Goal: Information Seeking & Learning: Learn about a topic

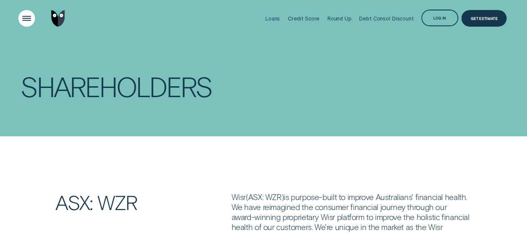
click at [27, 19] on div "Open Menu" at bounding box center [27, 19] width 24 height 24
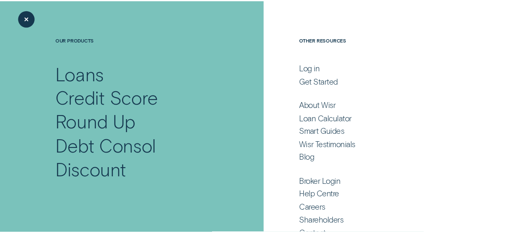
scroll to position [57, 0]
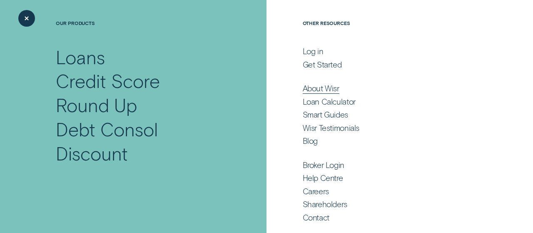
click at [321, 91] on div "About Wisr" at bounding box center [321, 88] width 37 height 10
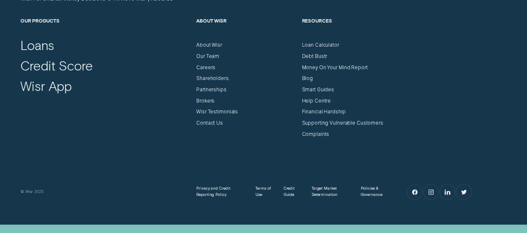
scroll to position [3740, 0]
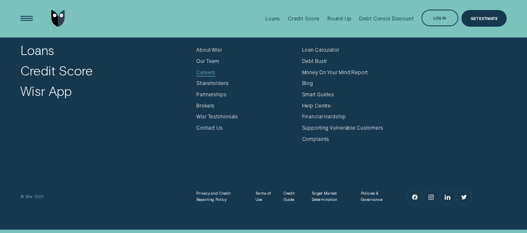
click at [200, 76] on div "Careers" at bounding box center [205, 73] width 19 height 6
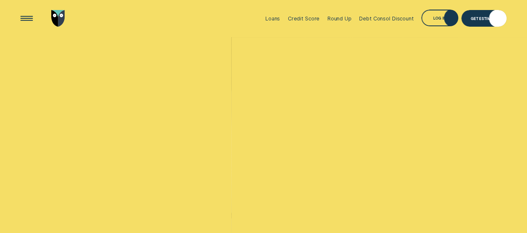
scroll to position [3271, 0]
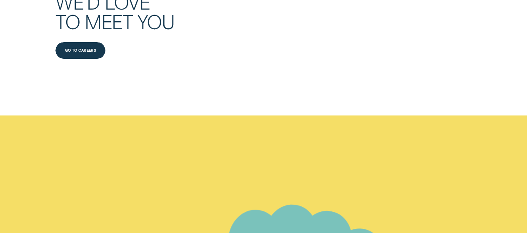
drag, startPoint x: 533, startPoint y: 189, endPoint x: 377, endPoint y: 147, distance: 161.3
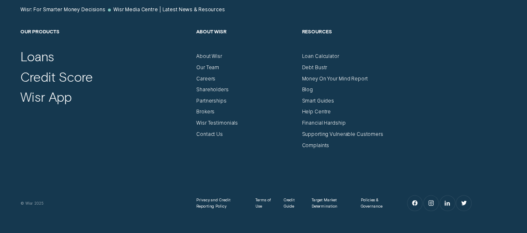
scroll to position [3818, 0]
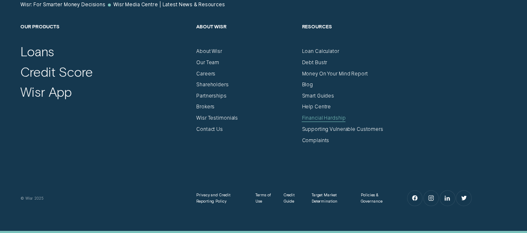
click at [319, 116] on div "Financial Hardship" at bounding box center [324, 118] width 44 height 6
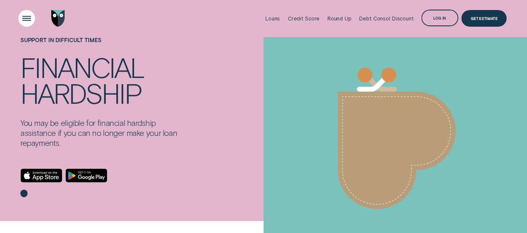
click at [20, 16] on div "Open Menu" at bounding box center [27, 19] width 24 height 24
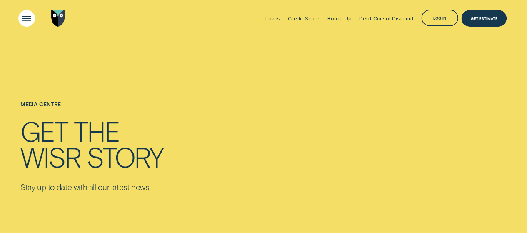
click at [30, 18] on div "Open Menu" at bounding box center [27, 19] width 24 height 24
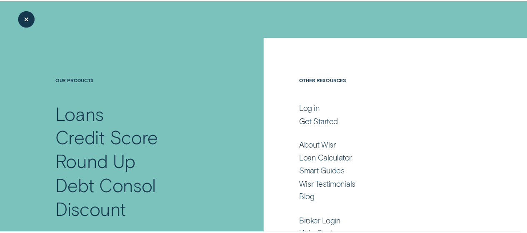
scroll to position [57, 0]
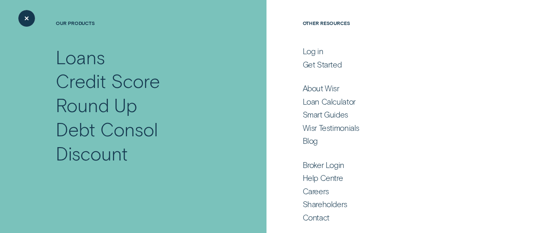
click at [33, 26] on div "Close Menu" at bounding box center [26, 18] width 17 height 17
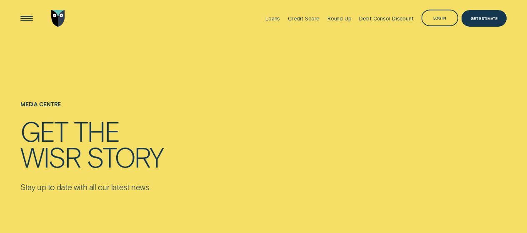
click at [73, 167] on div "Wisr" at bounding box center [50, 157] width 60 height 26
click at [94, 187] on p "Stay up to date with all our latest news." at bounding box center [91, 187] width 142 height 10
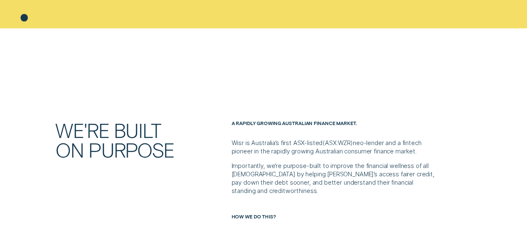
scroll to position [167, 0]
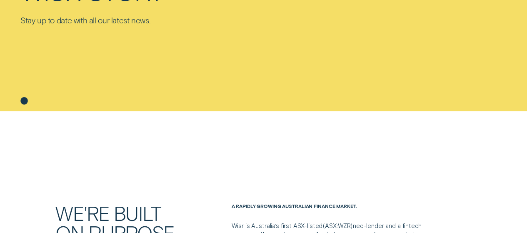
click at [25, 102] on icon at bounding box center [23, 100] width 7 height 7
click at [21, 94] on icon at bounding box center [23, 89] width 43 height 43
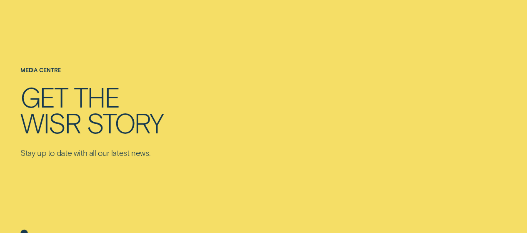
scroll to position [33, 0]
click at [15, 66] on div "Media Centre Get the Wisr story Stay up to date with all our latest news." at bounding box center [263, 124] width 527 height 241
click at [104, 158] on p "Stay up to date with all our latest news." at bounding box center [91, 154] width 142 height 10
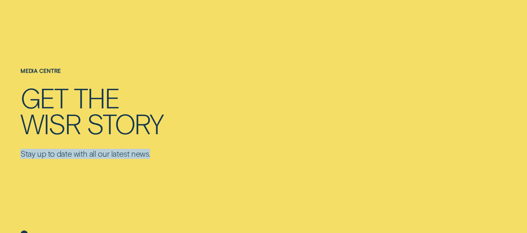
click at [104, 158] on p "Stay up to date with all our latest news." at bounding box center [91, 154] width 142 height 10
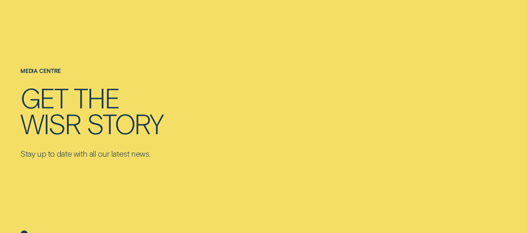
click at [117, 110] on div "story" at bounding box center [125, 123] width 76 height 26
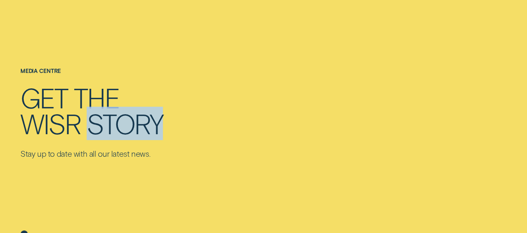
click at [117, 110] on div "story" at bounding box center [125, 123] width 76 height 26
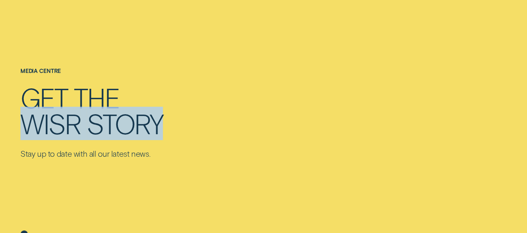
click at [117, 110] on div "story" at bounding box center [125, 123] width 76 height 26
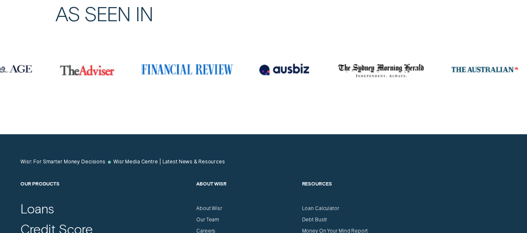
scroll to position [3678, 0]
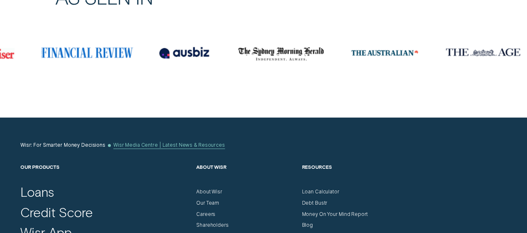
click at [172, 145] on div "Wisr Media Centre | Latest News & Resources" at bounding box center [169, 145] width 112 height 6
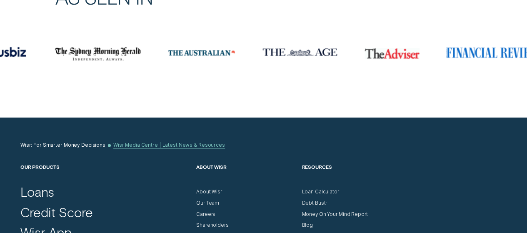
click at [172, 145] on div "Wisr Media Centre | Latest News & Resources" at bounding box center [169, 145] width 112 height 6
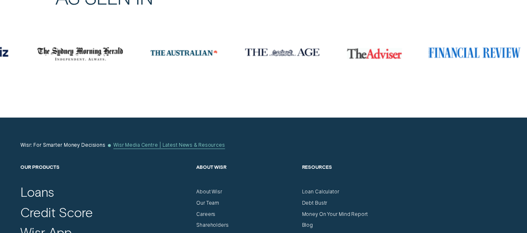
click at [172, 145] on div "Wisr Media Centre | Latest News & Resources" at bounding box center [169, 145] width 112 height 6
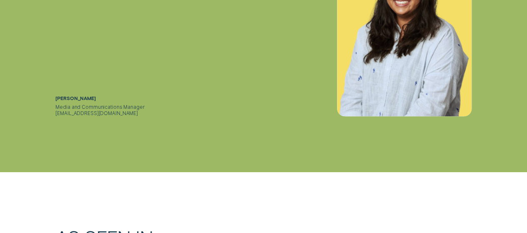
scroll to position [3894, 0]
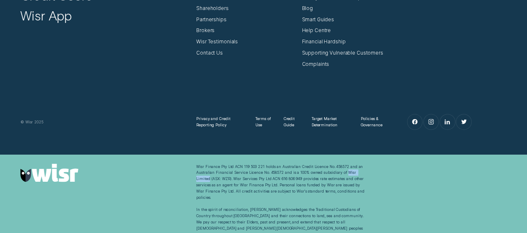
drag, startPoint x: 361, startPoint y: 170, endPoint x: 341, endPoint y: 169, distance: 20.0
click at [341, 169] on div "Wisr Finance Pty Ltd ACN 119 503 221 holds an Australian Credit Licence No. 458…" at bounding box center [280, 200] width 169 height 74
copy div "Wisr Limited"
